Goal: Transaction & Acquisition: Obtain resource

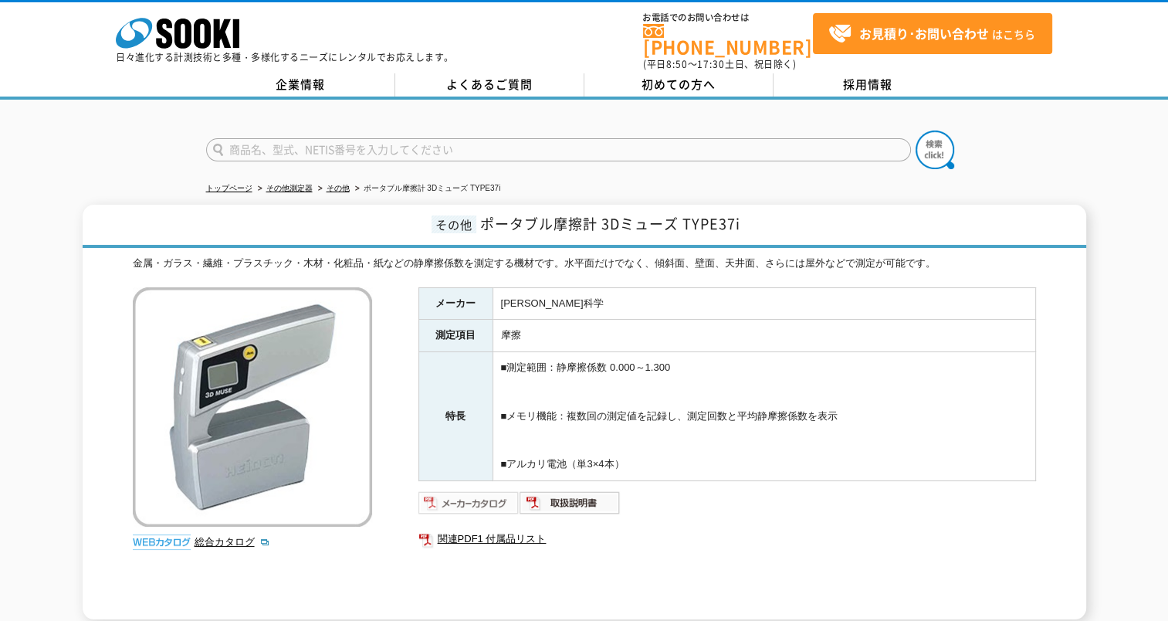
click at [450, 500] on img at bounding box center [469, 502] width 101 height 25
click at [548, 494] on img at bounding box center [570, 502] width 101 height 25
click at [388, 139] on input "text" at bounding box center [558, 149] width 705 height 23
type input "摩擦系"
click at [916, 131] on button at bounding box center [935, 150] width 39 height 39
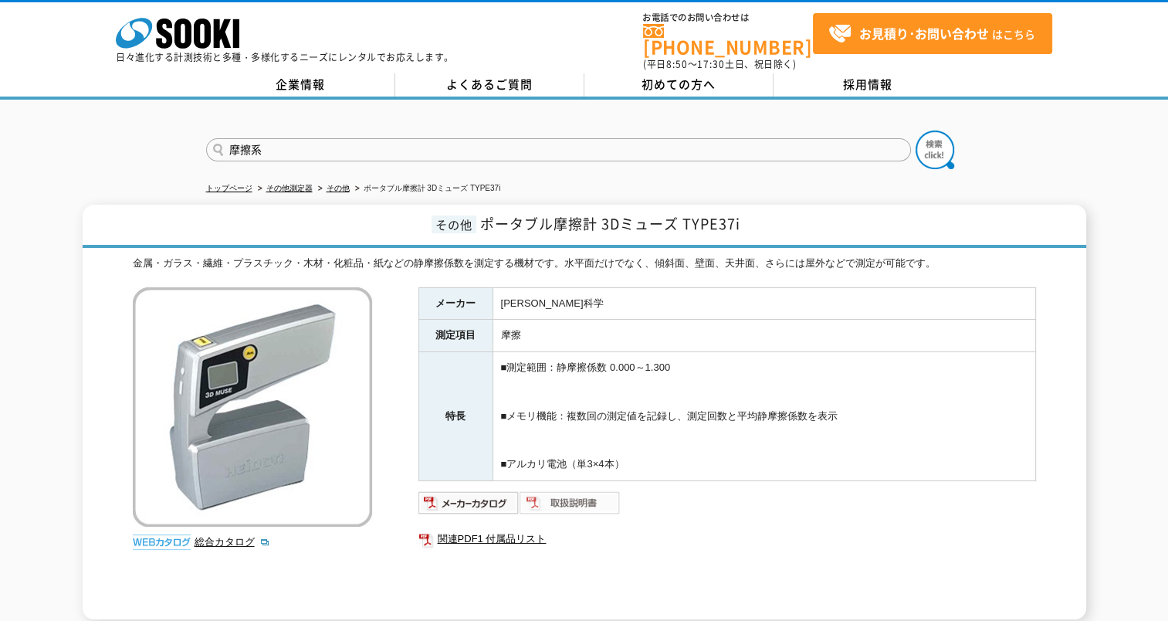
click at [557, 497] on img at bounding box center [570, 502] width 101 height 25
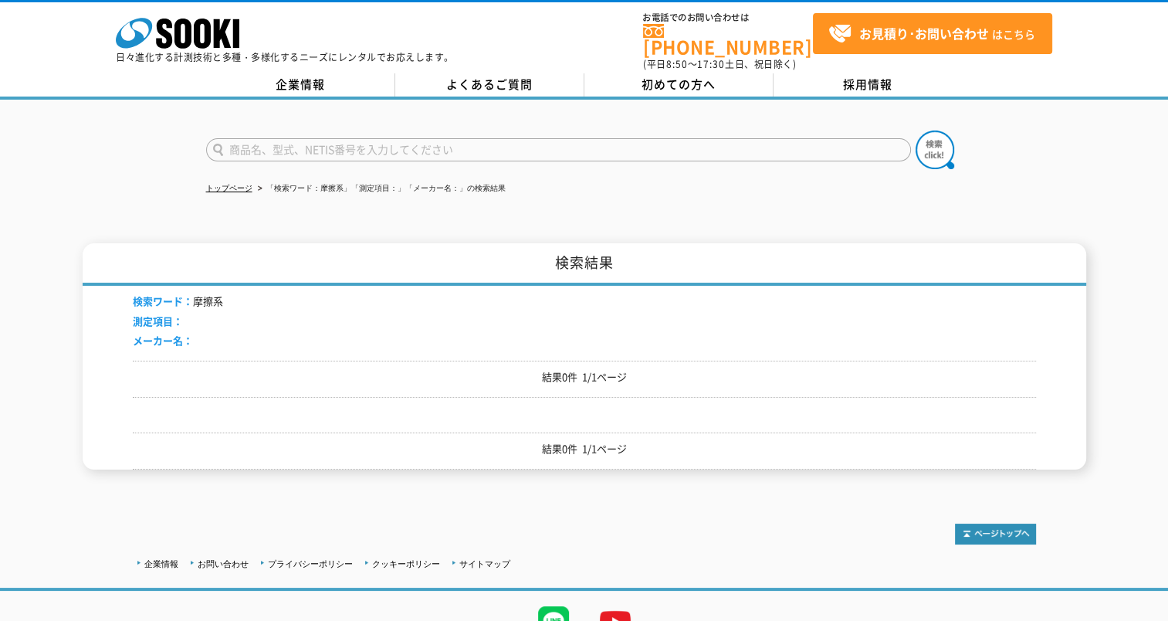
click at [390, 140] on input "text" at bounding box center [558, 149] width 705 height 23
type input "摩擦計"
click at [916, 131] on button at bounding box center [935, 150] width 39 height 39
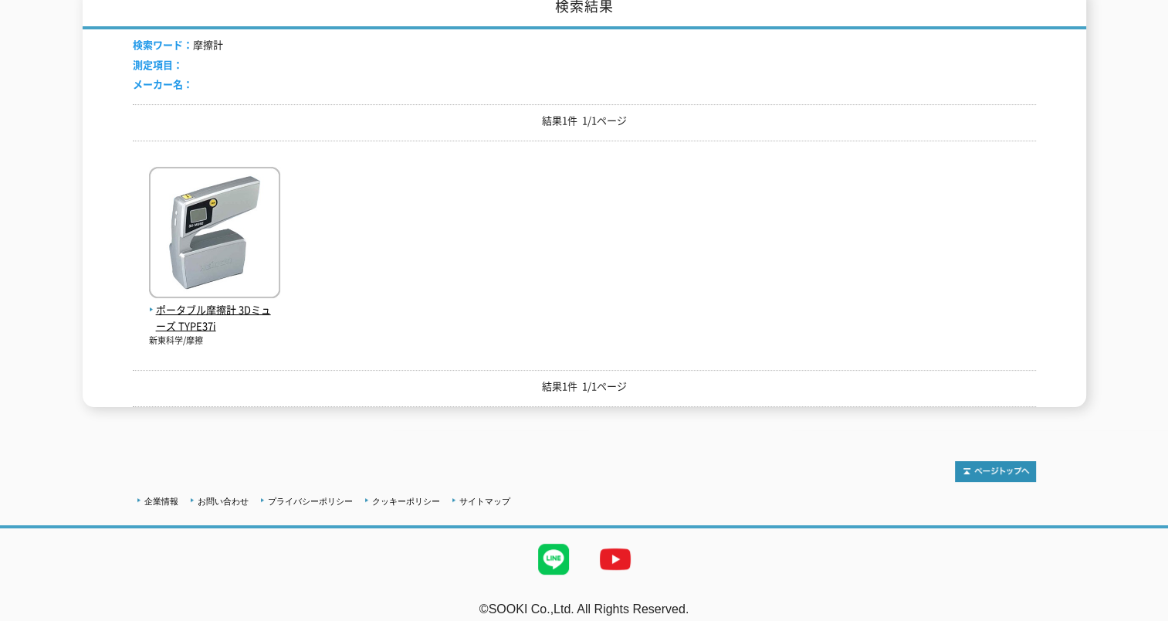
scroll to position [259, 0]
